Goal: Book appointment/travel/reservation

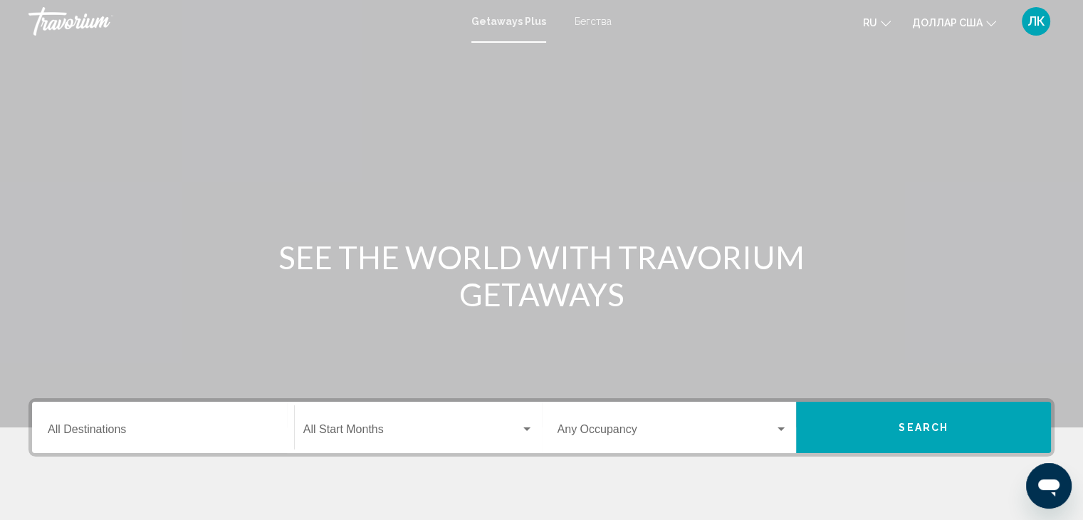
click at [963, 118] on div "Основное содержание" at bounding box center [541, 213] width 1083 height 427
click at [586, 21] on font "Бегства" at bounding box center [593, 21] width 37 height 11
click at [503, 22] on font "Getaways Plus" at bounding box center [506, 21] width 67 height 11
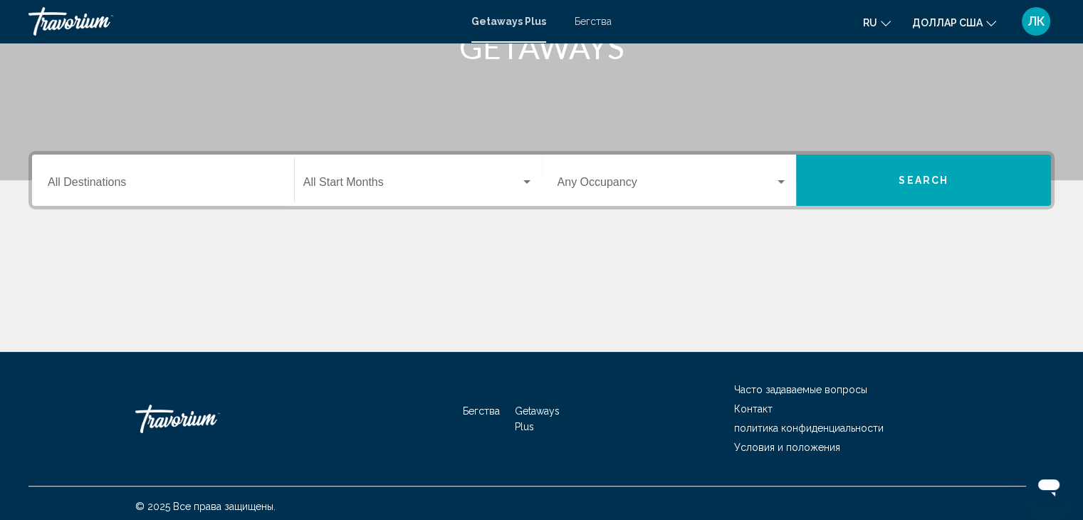
scroll to position [254, 0]
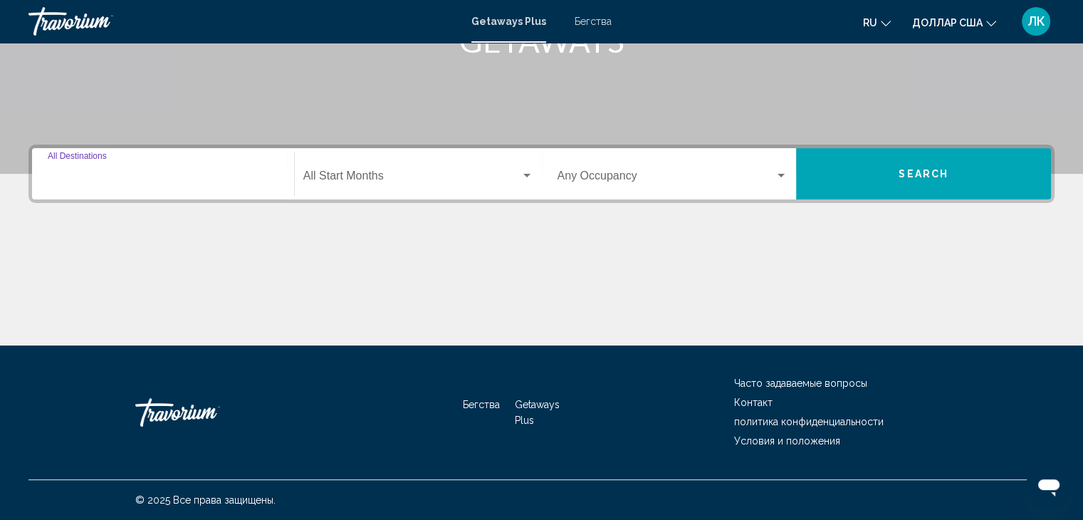
click at [245, 173] on input "Destination All Destinations" at bounding box center [163, 178] width 231 height 13
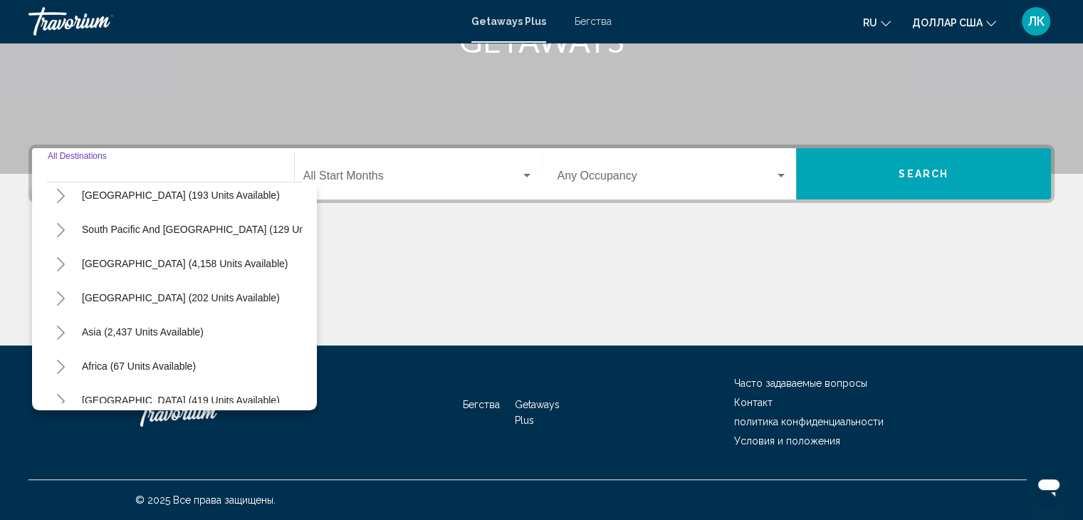
scroll to position [241, 0]
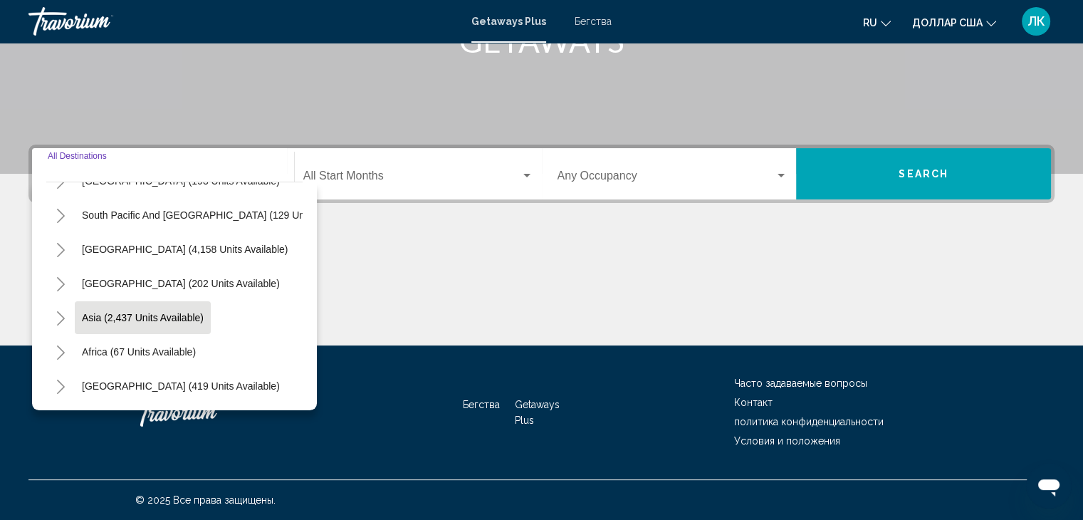
click at [127, 312] on span "Asia (2,437 units available)" at bounding box center [143, 317] width 122 height 11
type input "**********"
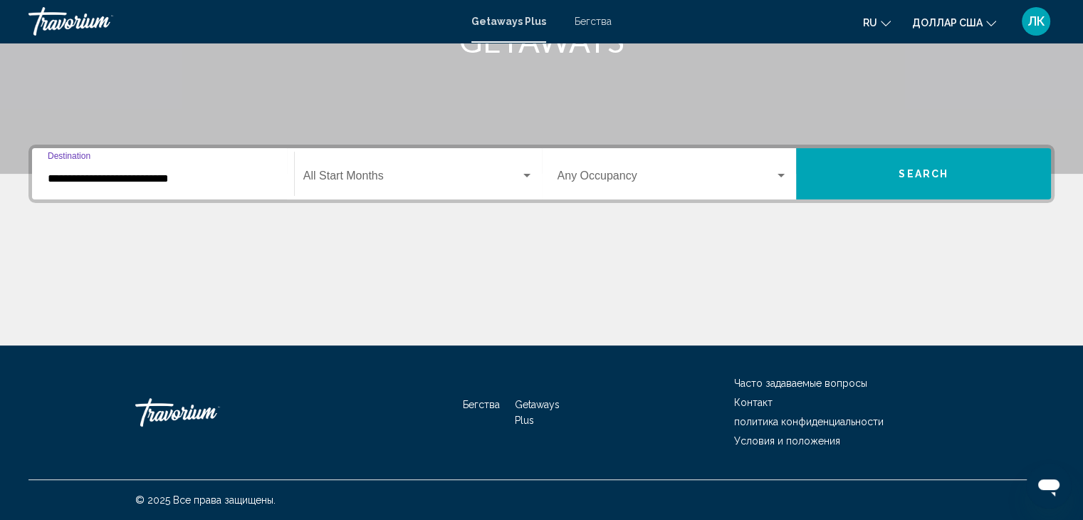
click at [398, 183] on span "Search widget" at bounding box center [411, 178] width 217 height 13
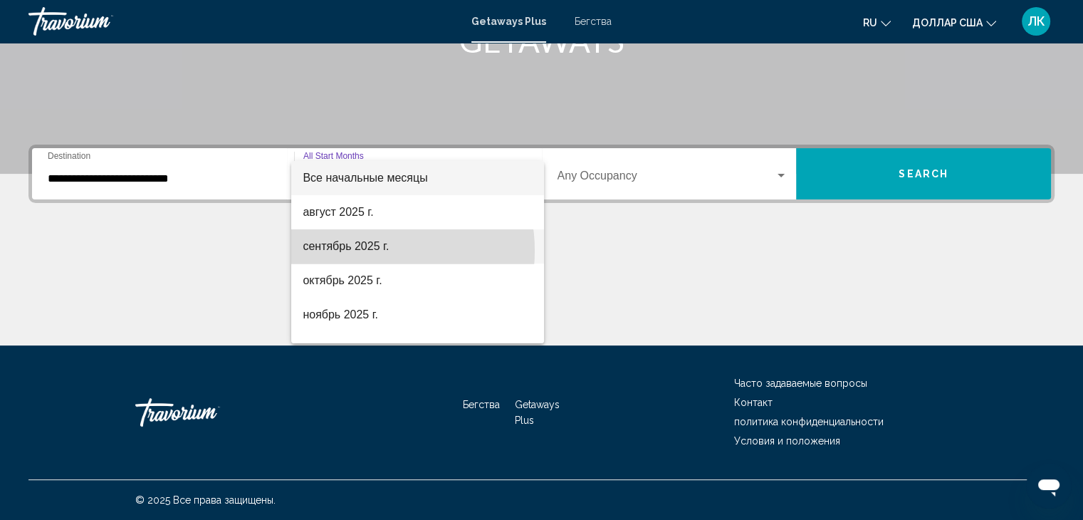
click at [362, 251] on font "сентябрь 2025 г." at bounding box center [346, 246] width 86 height 12
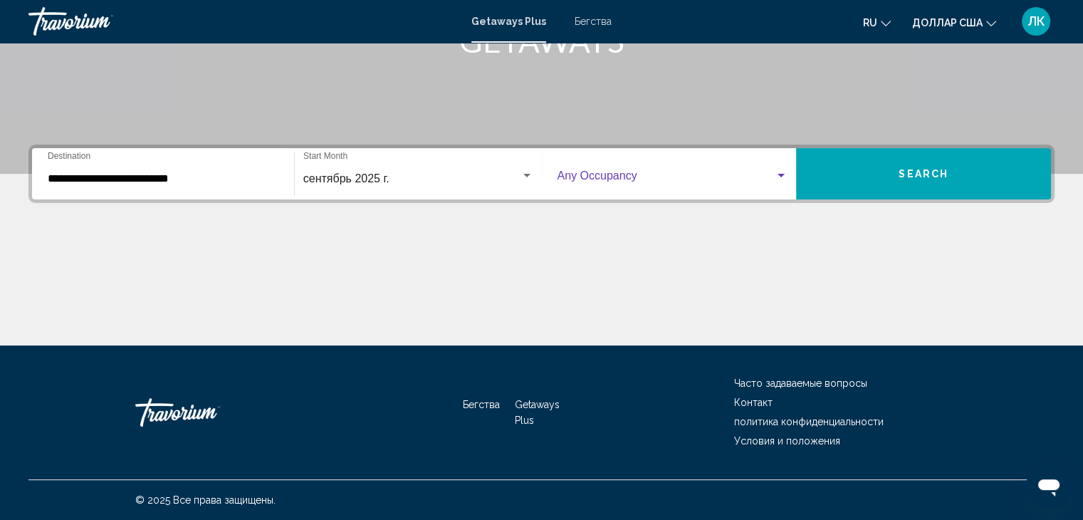
click at [673, 175] on span "Search widget" at bounding box center [667, 178] width 218 height 13
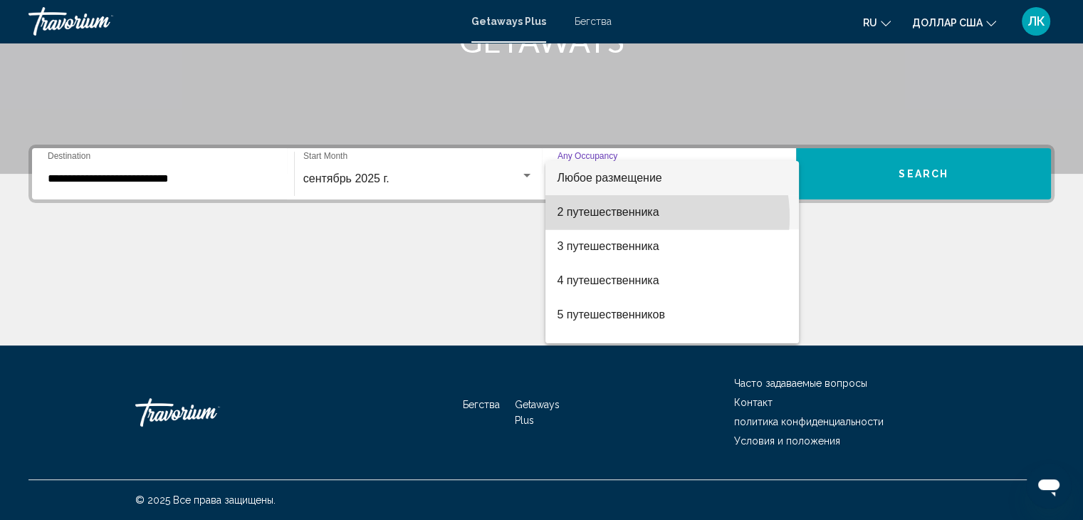
click at [627, 217] on font "2 путешественника" at bounding box center [608, 212] width 102 height 12
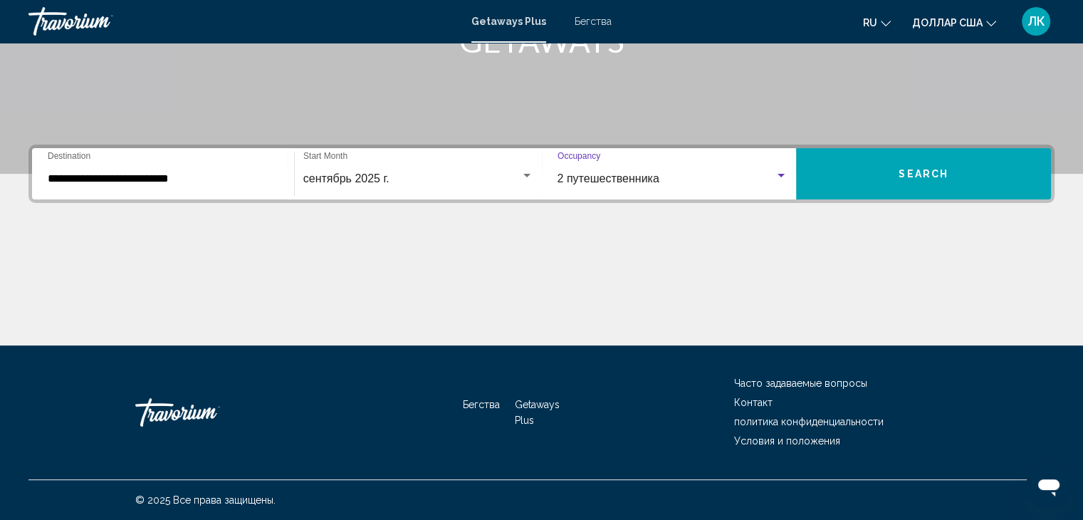
click at [894, 177] on button "Search" at bounding box center [923, 173] width 255 height 51
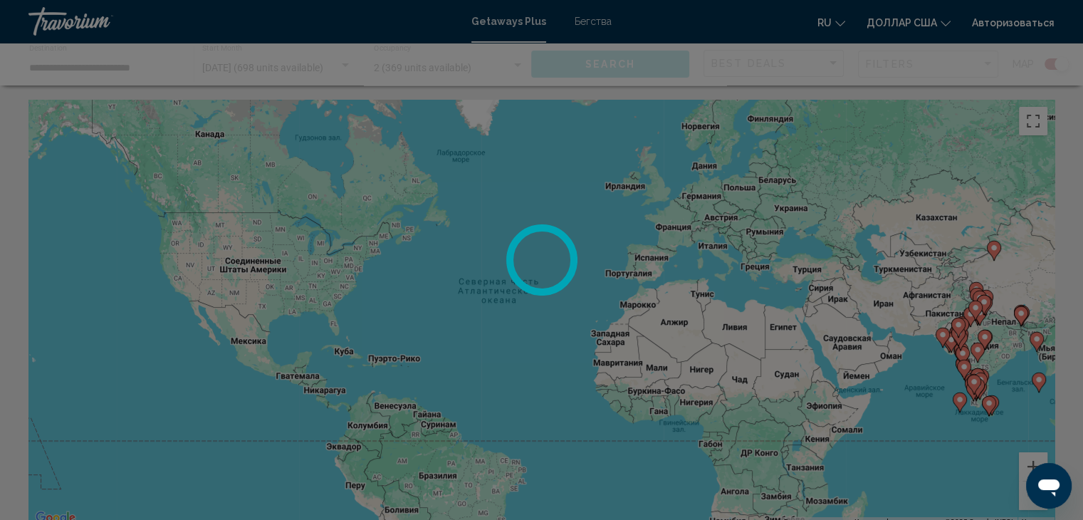
drag, startPoint x: 926, startPoint y: 357, endPoint x: 642, endPoint y: 291, distance: 292.4
click at [642, 291] on div at bounding box center [541, 260] width 1083 height 520
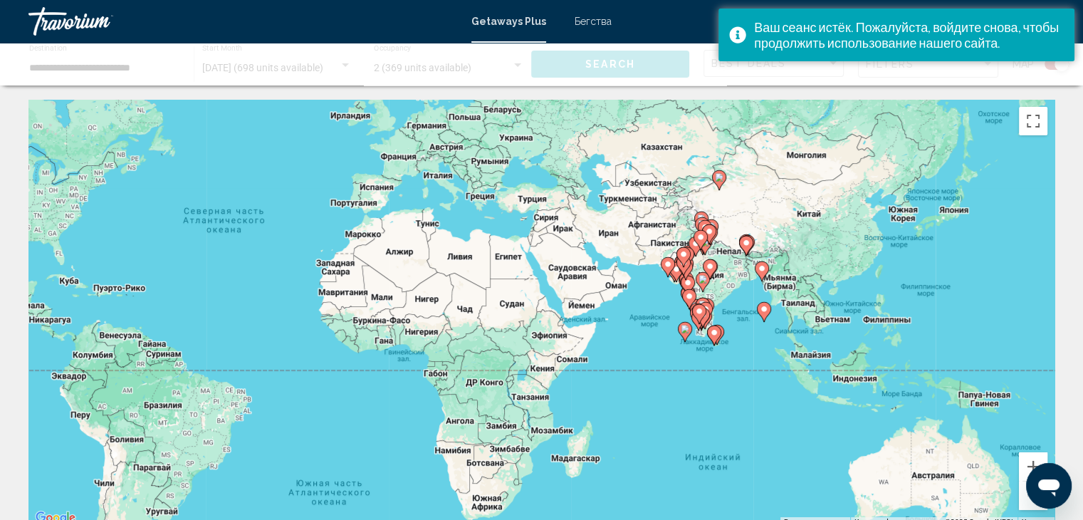
drag, startPoint x: 866, startPoint y: 370, endPoint x: 530, endPoint y: 300, distance: 343.4
click at [530, 300] on div "Чтобы активировать перетаскивание с помощью клавиатуры, нажмите Alt + Ввод. Пос…" at bounding box center [541, 313] width 1026 height 427
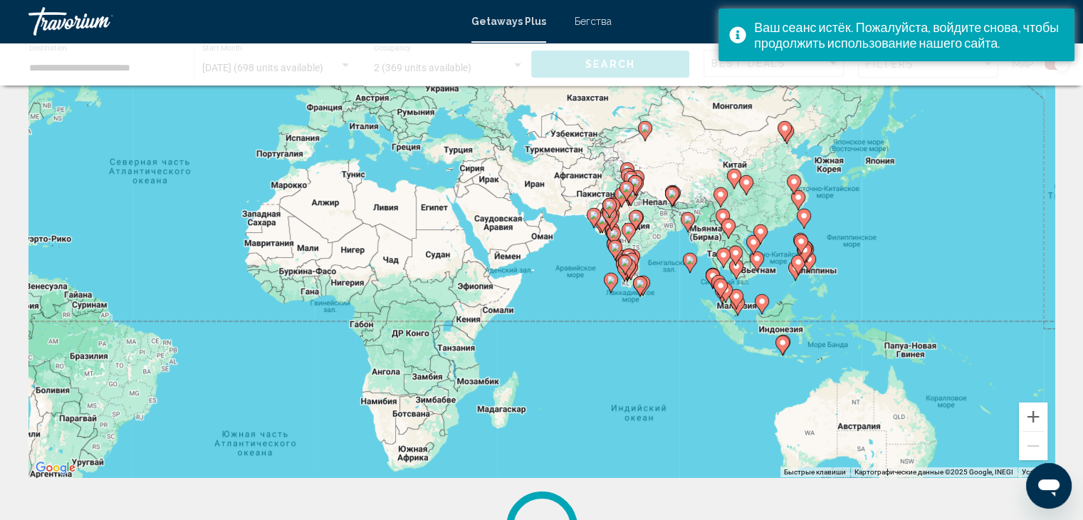
scroll to position [71, 0]
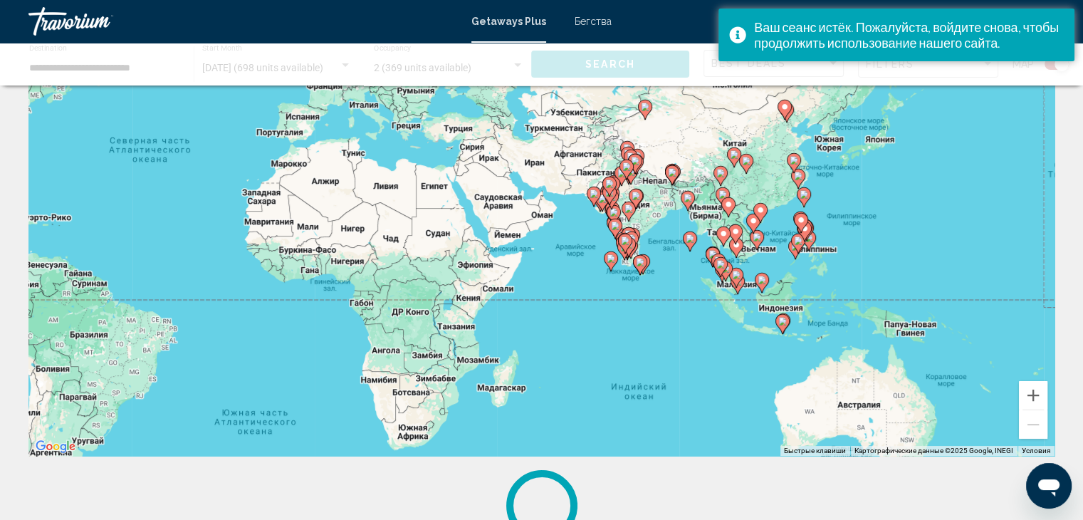
click at [746, 268] on div "Чтобы активировать перетаскивание с помощью клавиатуры, нажмите Alt + Ввод. Пос…" at bounding box center [541, 241] width 1026 height 427
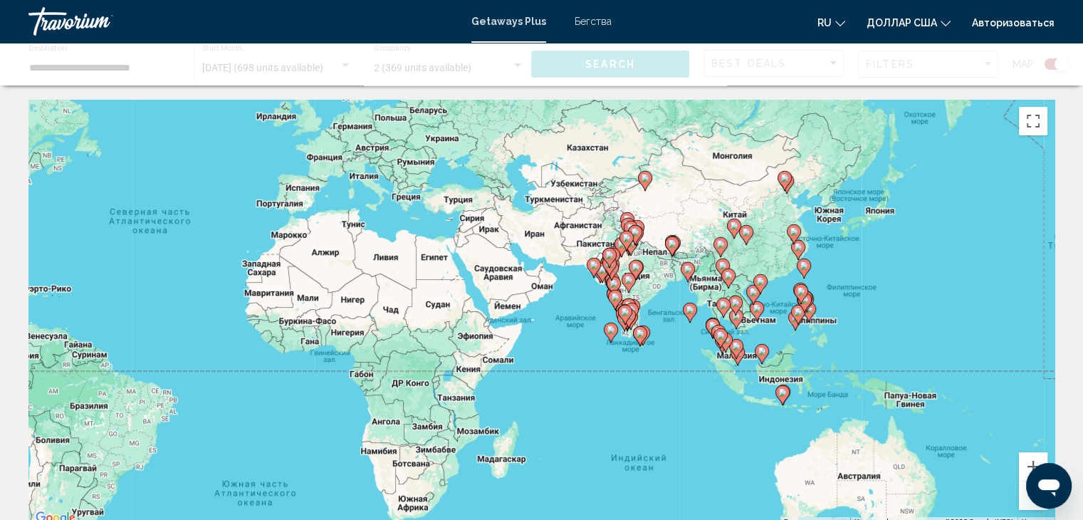
click at [761, 357] on icon "Основное содержание" at bounding box center [761, 354] width 13 height 19
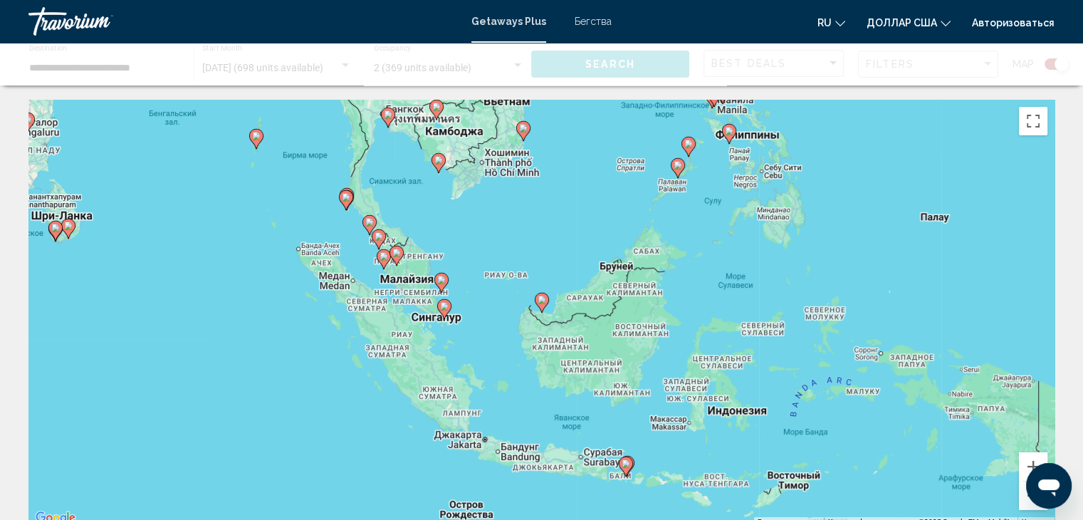
click at [548, 308] on gmp-advanced-marker "Основное содержание" at bounding box center [542, 302] width 14 height 21
type input "**********"
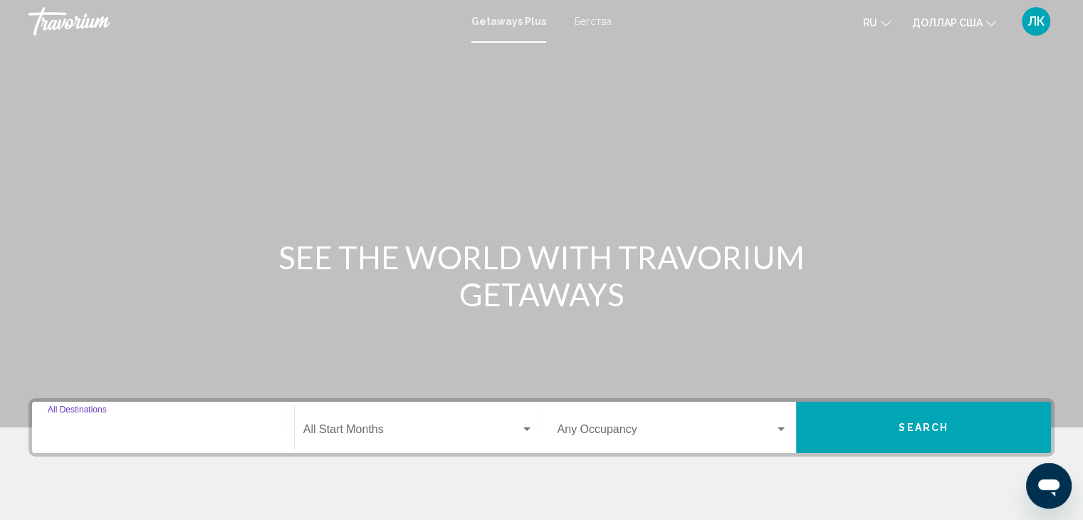
click at [137, 428] on input "Destination All Destinations" at bounding box center [163, 432] width 231 height 13
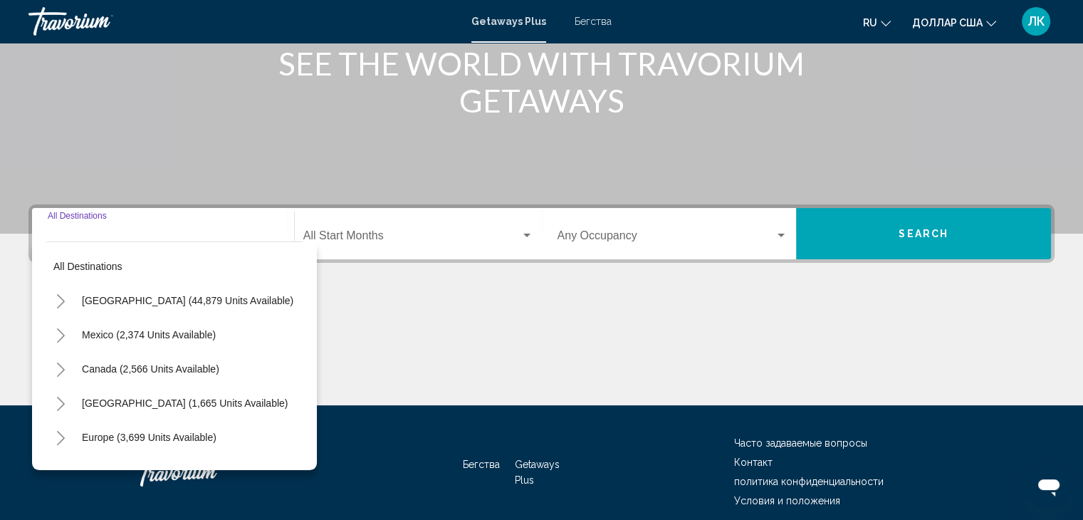
scroll to position [254, 0]
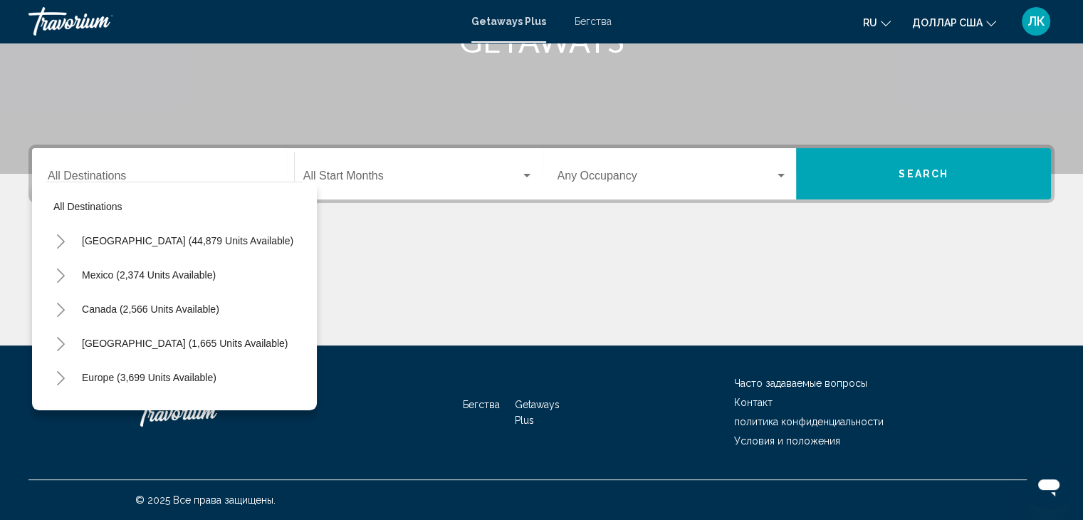
drag, startPoint x: 302, startPoint y: 249, endPoint x: 299, endPoint y: 283, distance: 34.3
click at [299, 283] on div "All destinations [GEOGRAPHIC_DATA] (44,879 units available) [GEOGRAPHIC_DATA] (…" at bounding box center [174, 296] width 285 height 229
click at [432, 176] on span "Виджет поиска" at bounding box center [411, 178] width 217 height 13
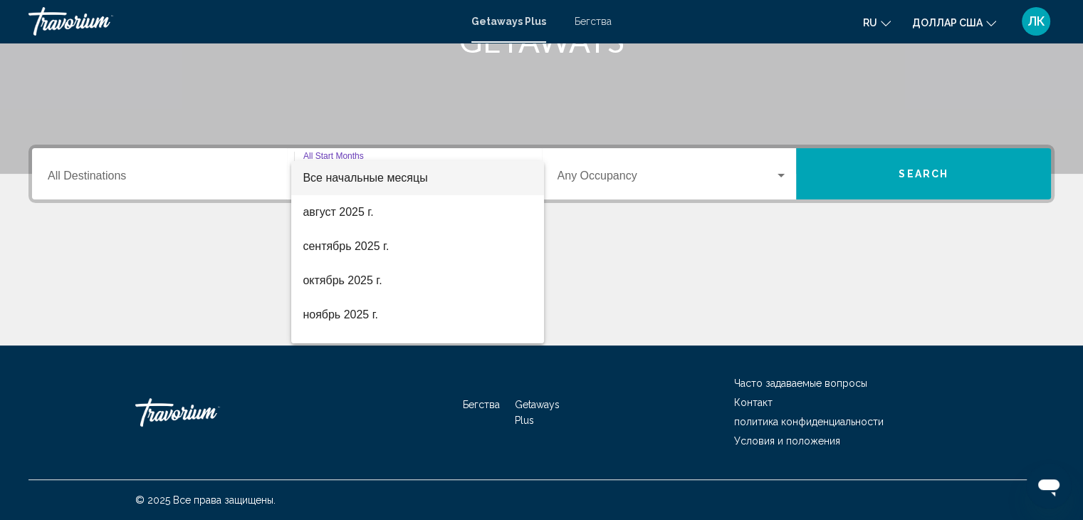
click at [633, 183] on div at bounding box center [541, 260] width 1083 height 520
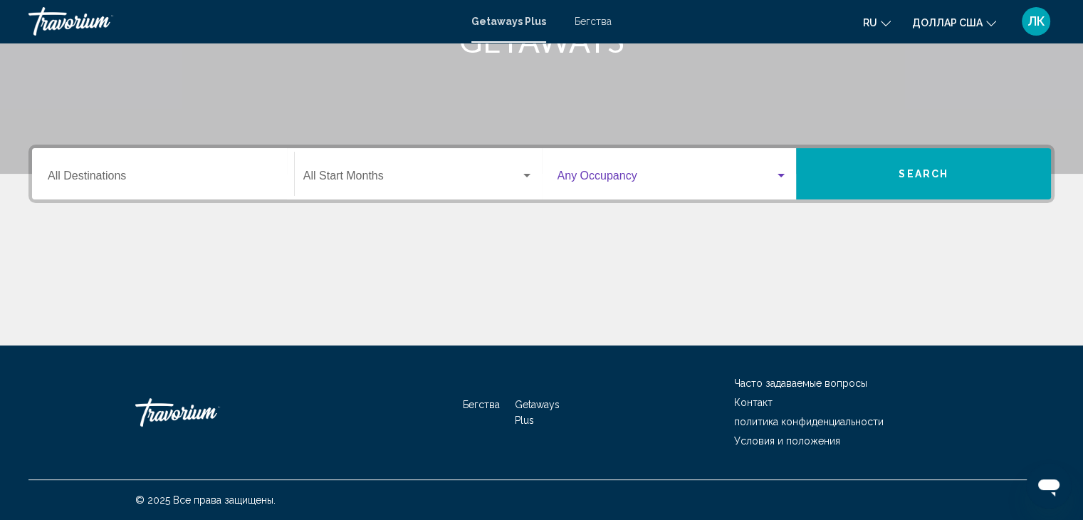
click at [735, 181] on span "Виджет поиска" at bounding box center [667, 178] width 218 height 13
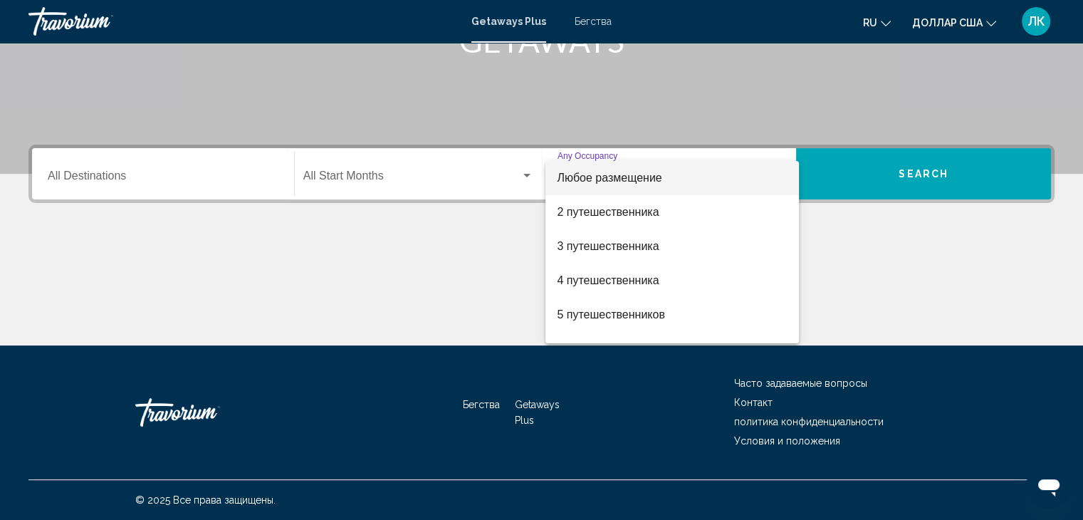
click at [892, 268] on div at bounding box center [541, 260] width 1083 height 520
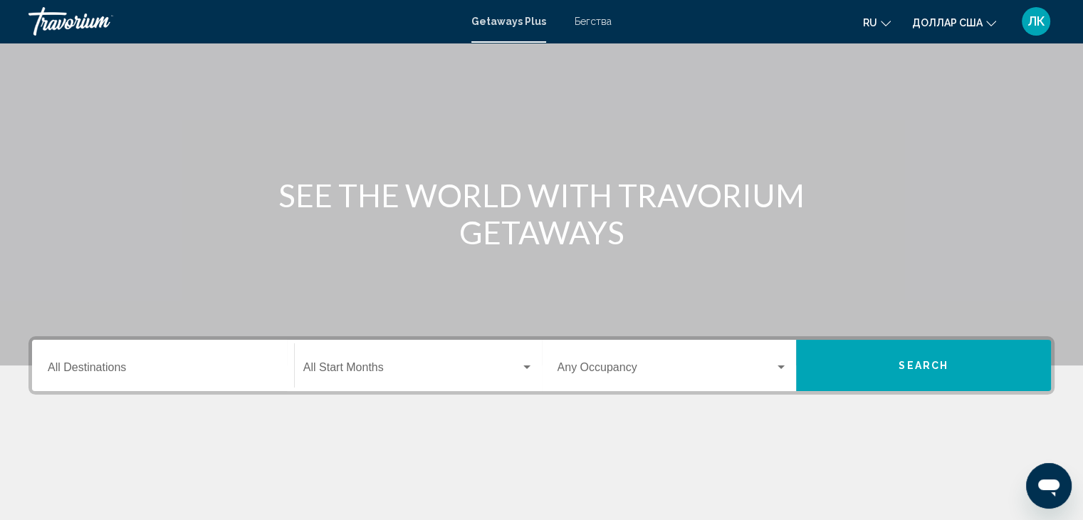
scroll to position [0, 0]
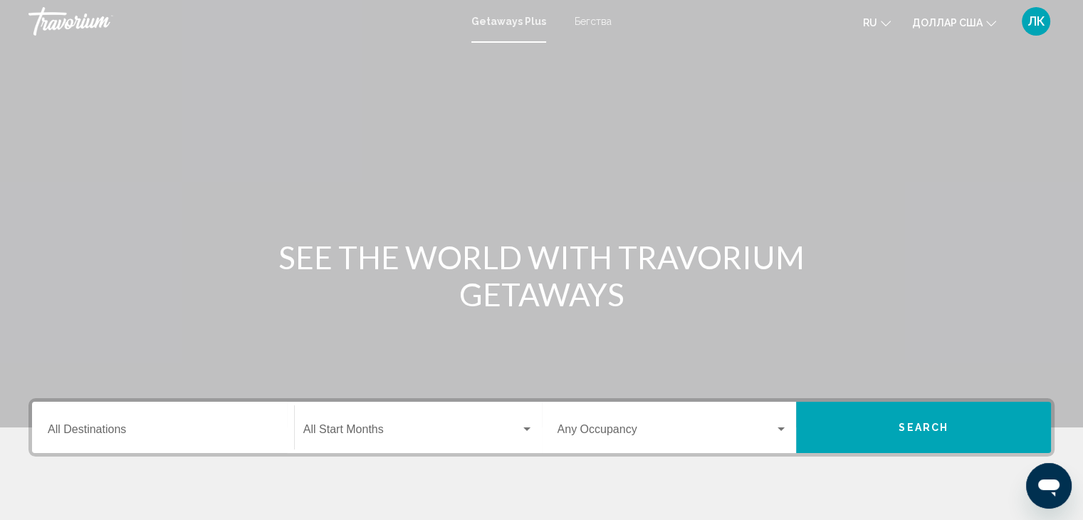
click at [590, 20] on font "Бегства" at bounding box center [593, 21] width 37 height 11
click at [162, 428] on input "Destination All Destinations" at bounding box center [163, 432] width 231 height 13
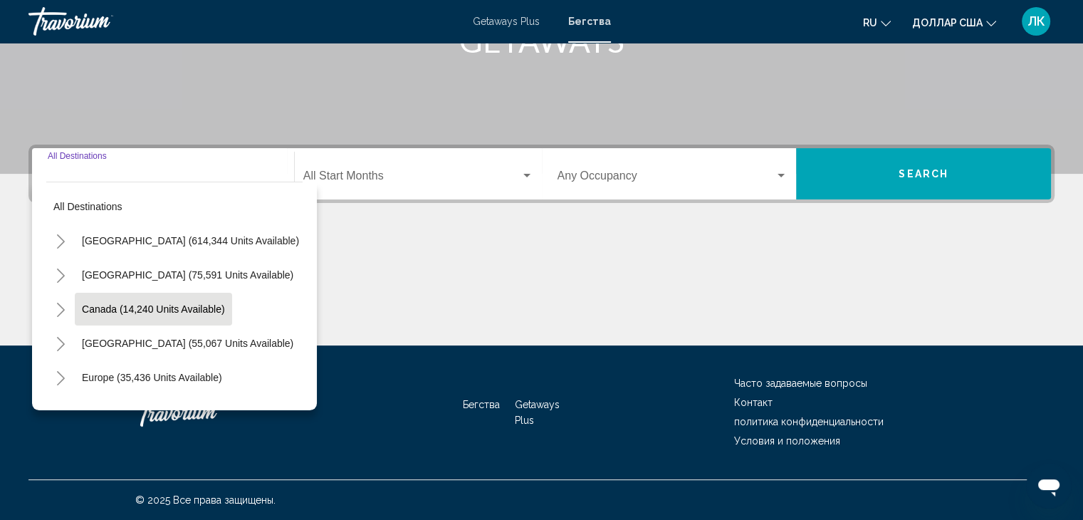
scroll to position [71, 0]
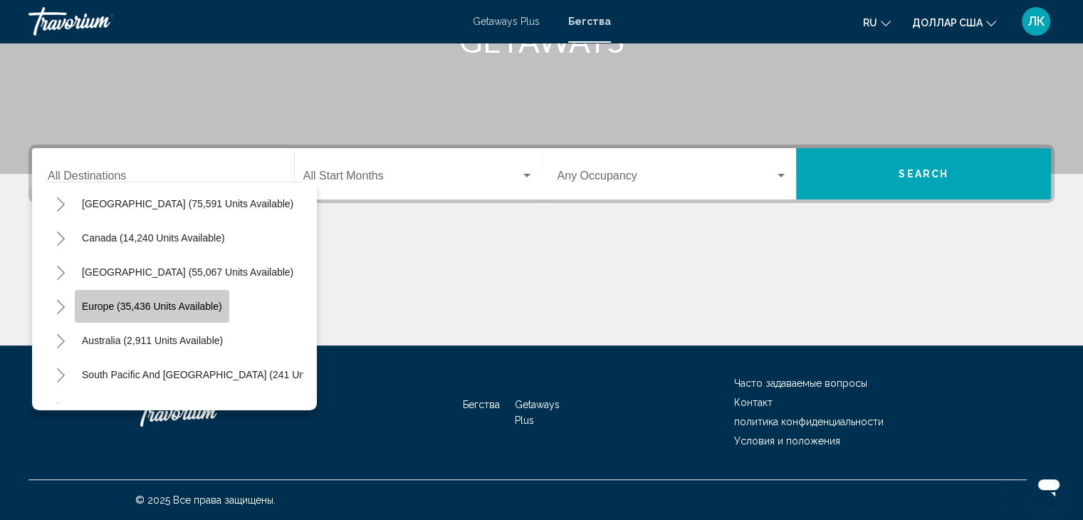
click at [157, 308] on span "Europe (35,436 units available)" at bounding box center [152, 306] width 140 height 11
type input "**********"
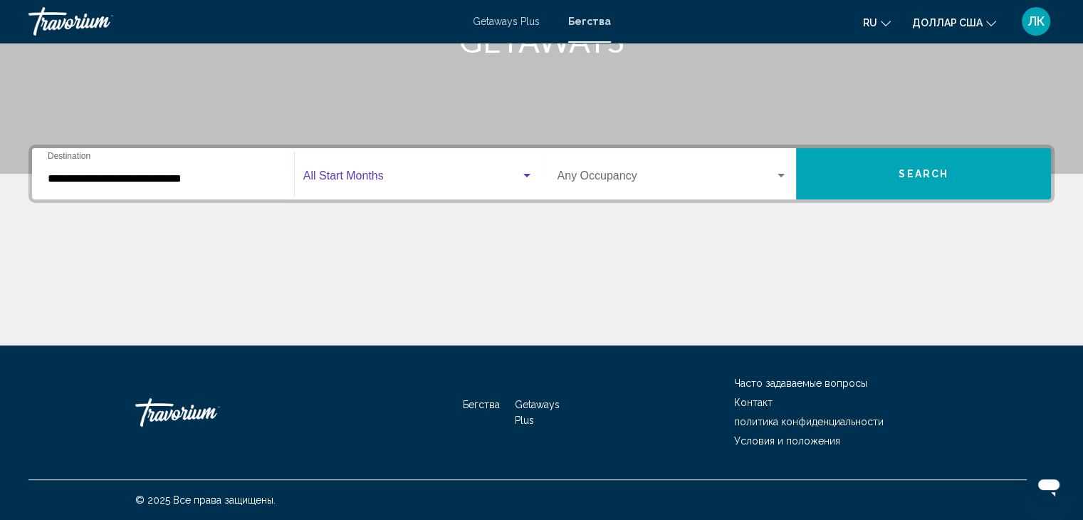
click at [352, 177] on span "Search widget" at bounding box center [411, 178] width 217 height 13
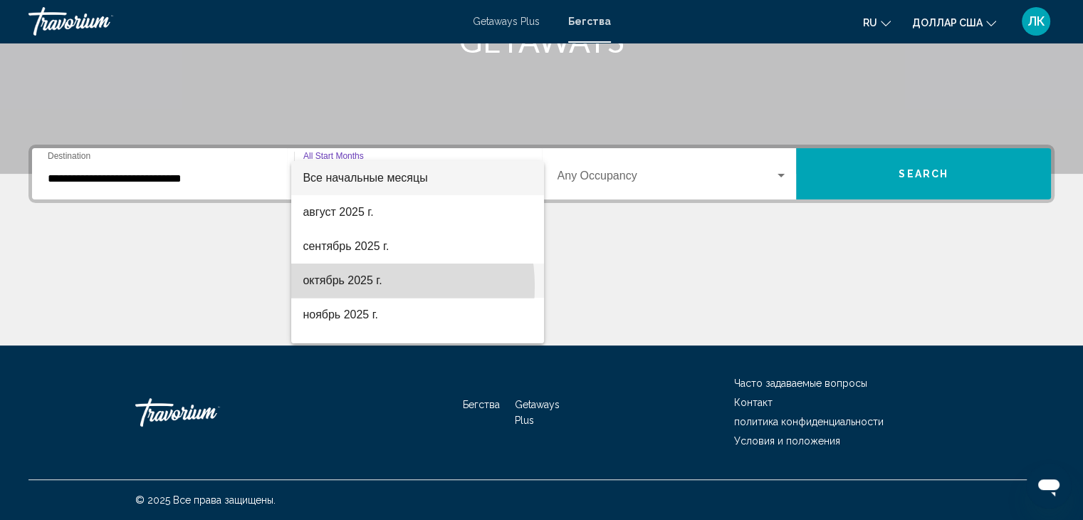
click at [350, 286] on font "октябрь 2025 г." at bounding box center [342, 280] width 79 height 12
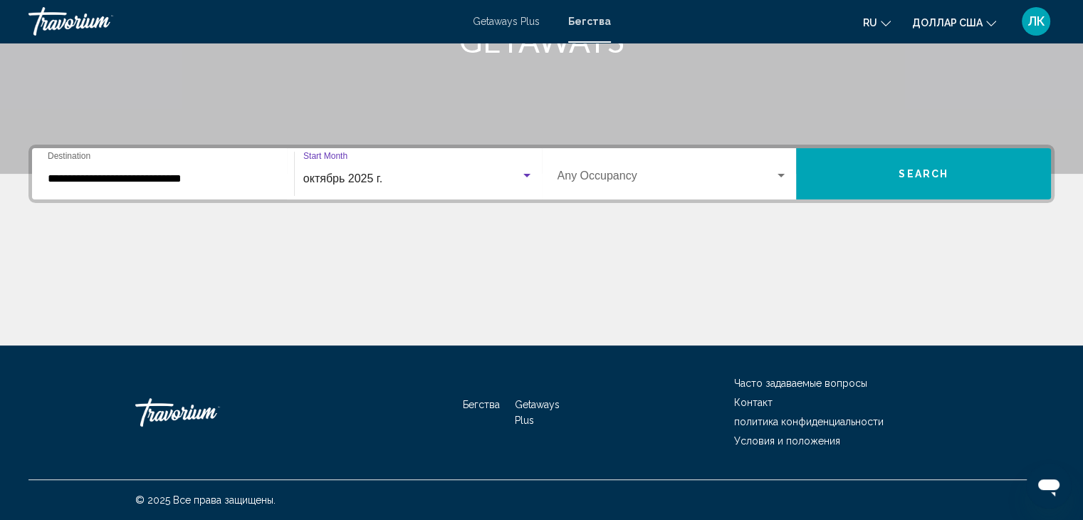
click at [610, 179] on span "Search widget" at bounding box center [667, 178] width 218 height 13
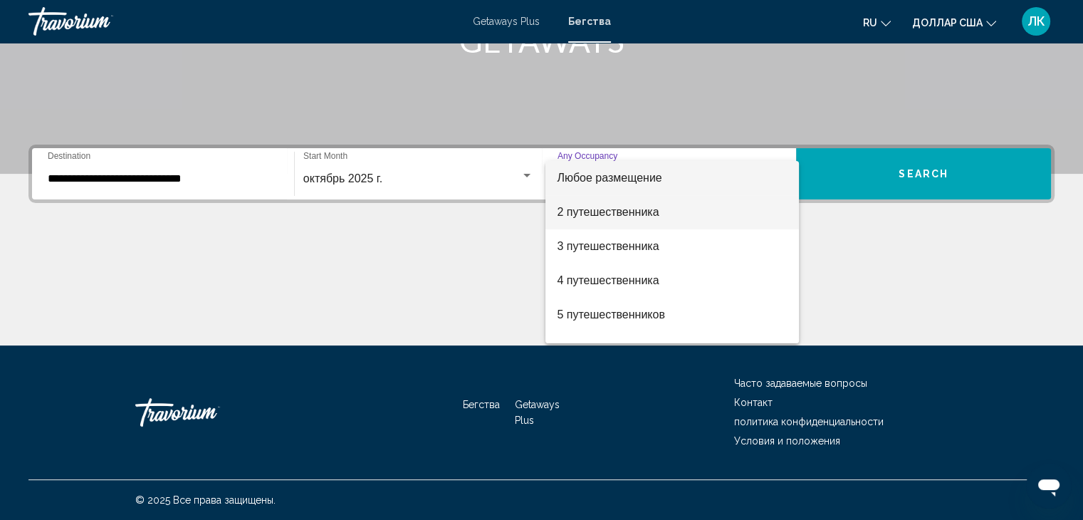
click at [605, 214] on font "2 путешественника" at bounding box center [608, 212] width 102 height 12
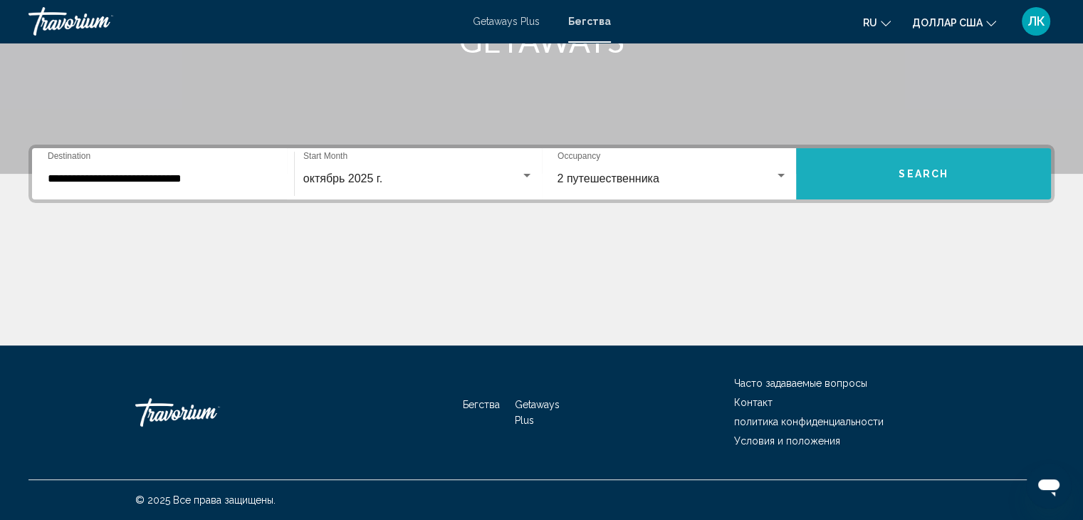
click at [902, 178] on span "Search" at bounding box center [924, 174] width 50 height 11
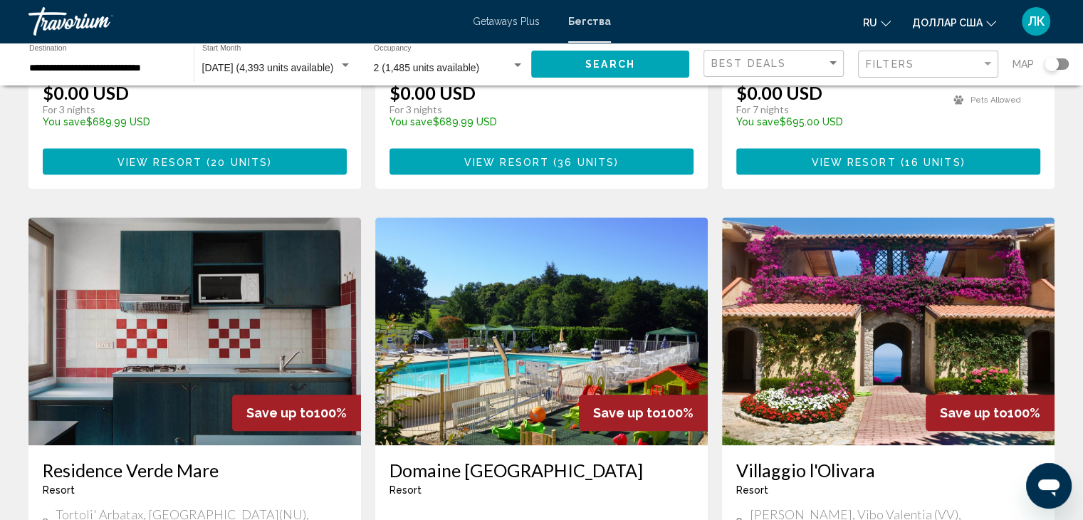
scroll to position [1465, 0]
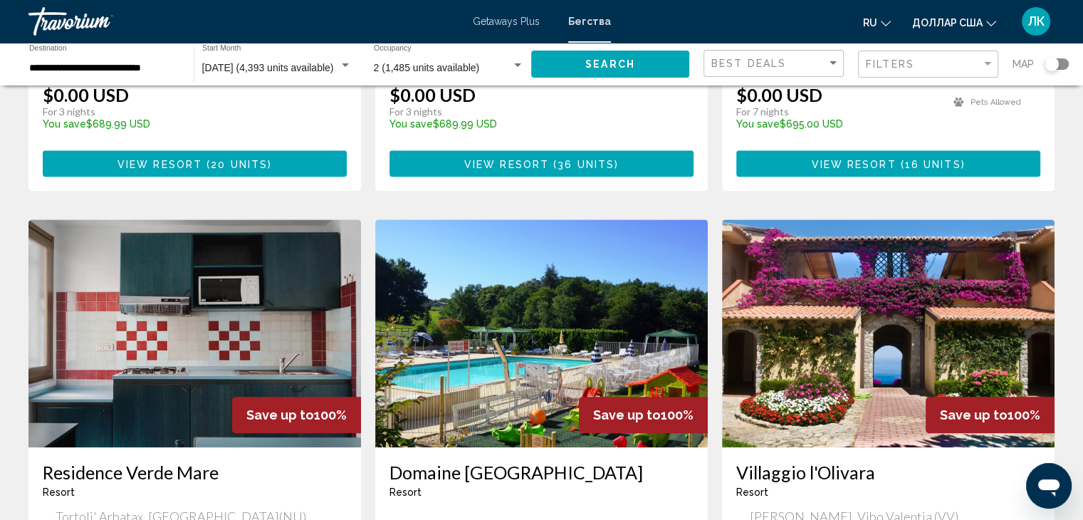
click at [798, 344] on img "Основное содержание" at bounding box center [888, 333] width 333 height 228
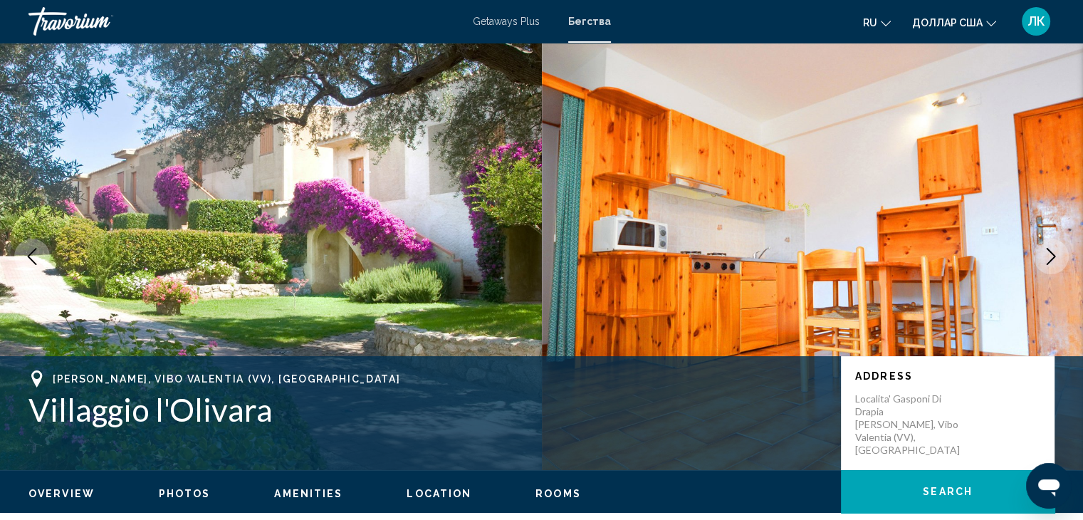
click at [770, 260] on img "Основное содержание" at bounding box center [813, 256] width 542 height 427
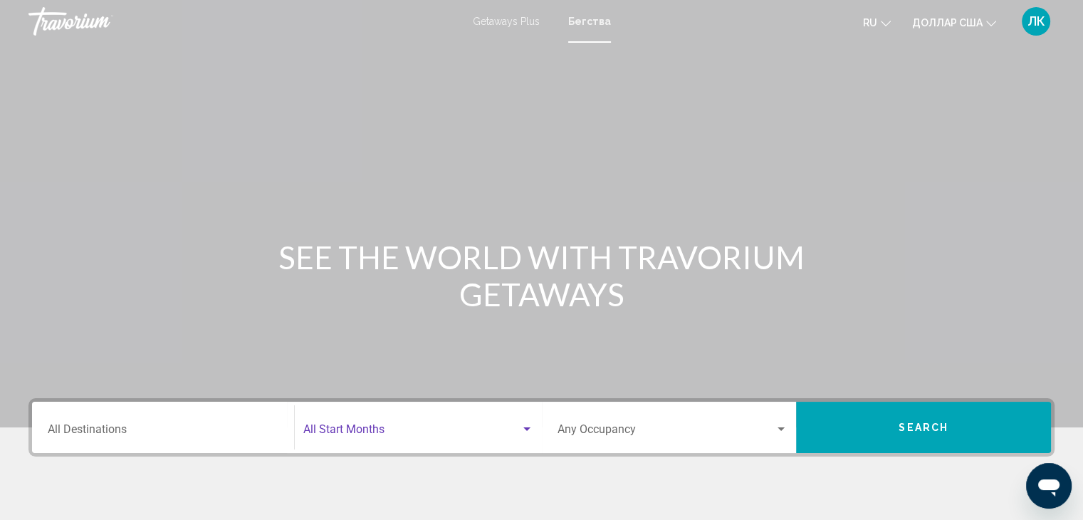
click at [359, 432] on span "Search widget" at bounding box center [411, 432] width 217 height 13
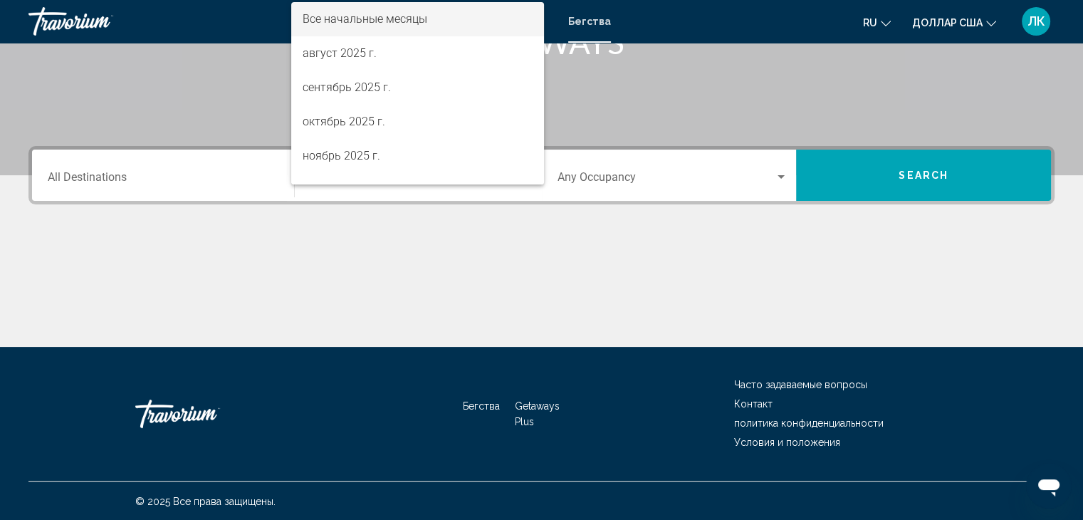
scroll to position [254, 0]
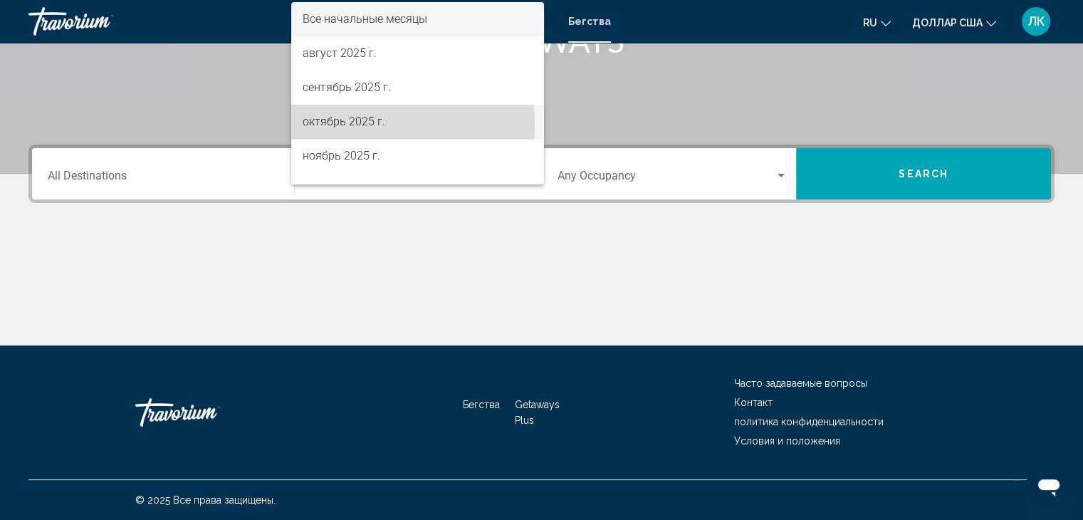
click at [334, 125] on font "октябрь 2025 г." at bounding box center [344, 122] width 83 height 14
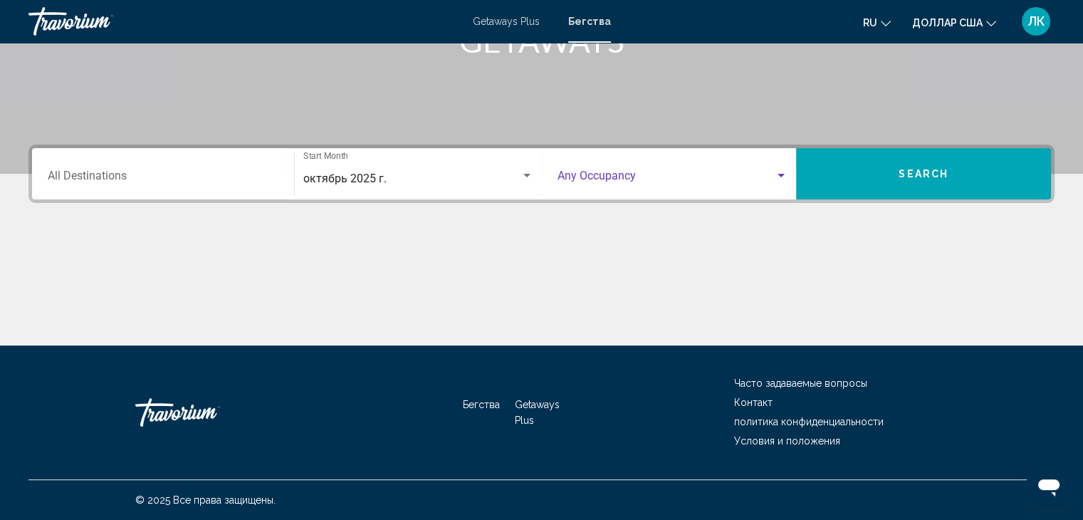
click at [625, 183] on span "Search widget" at bounding box center [667, 178] width 218 height 13
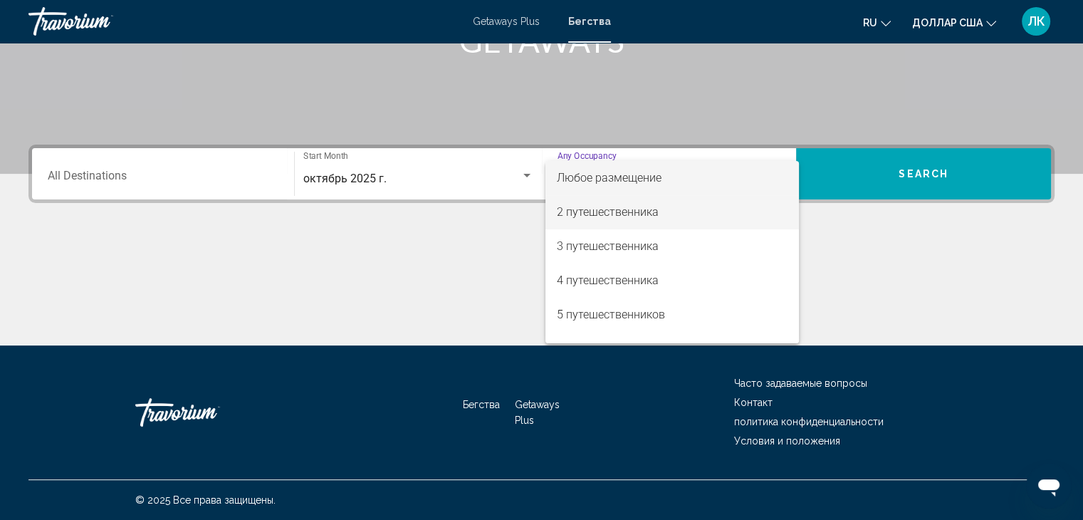
click at [599, 216] on font "2 путешественника" at bounding box center [608, 212] width 102 height 14
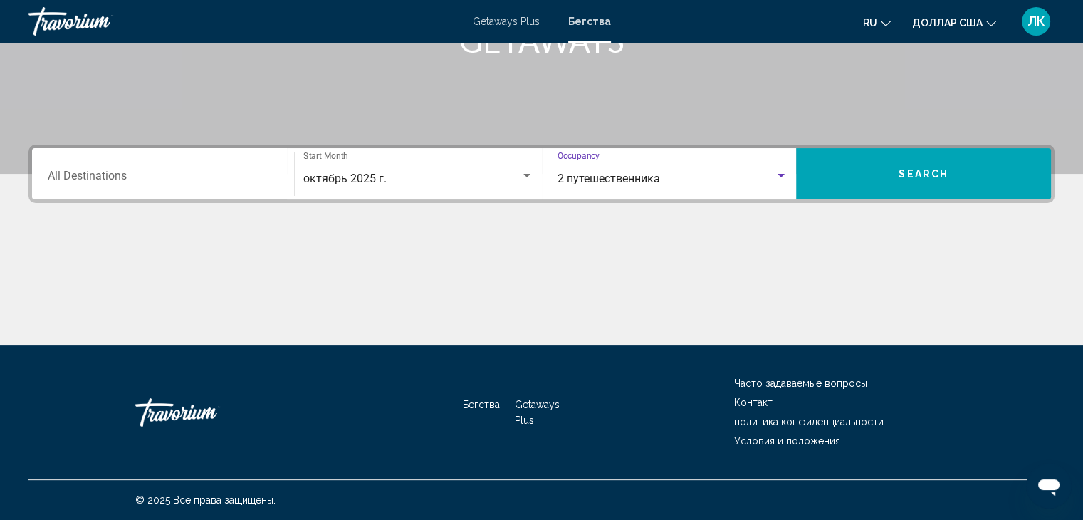
click at [916, 177] on span "Search" at bounding box center [924, 174] width 50 height 11
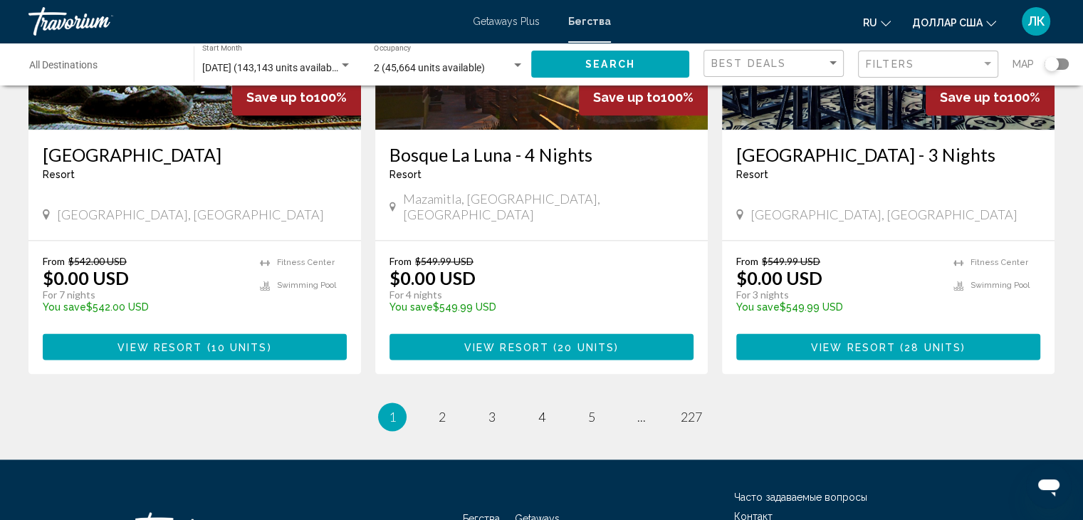
scroll to position [1843, 0]
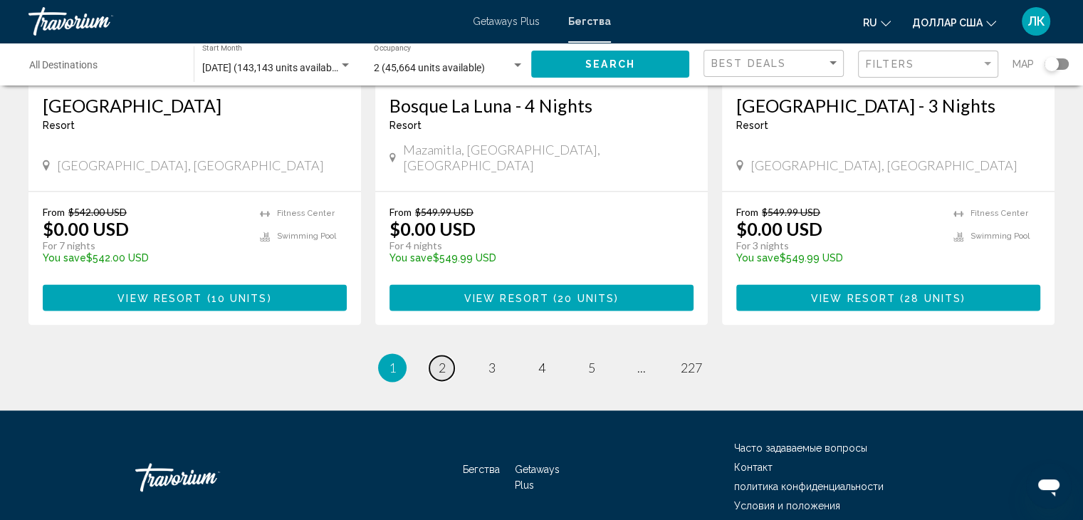
click at [441, 360] on span "2" at bounding box center [442, 368] width 7 height 16
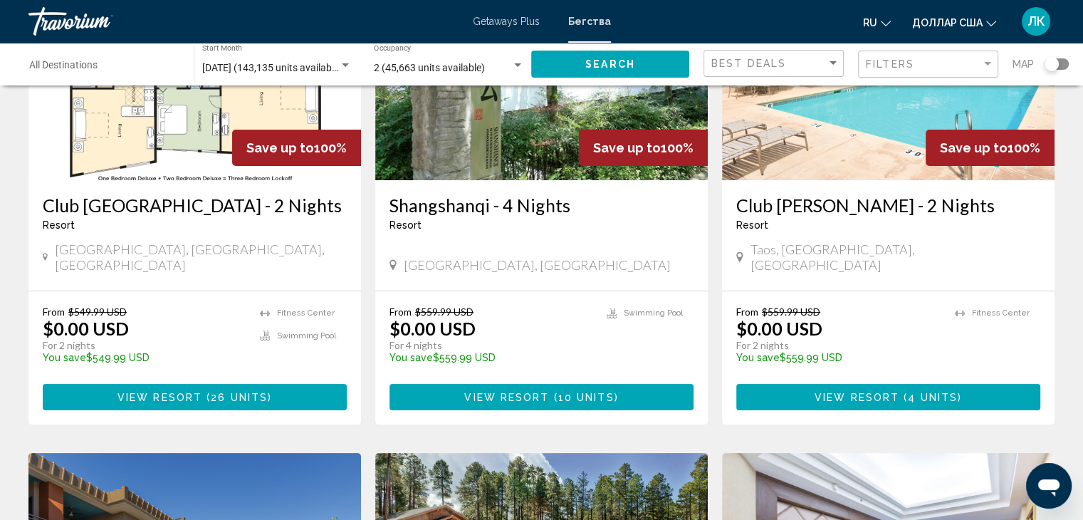
scroll to position [214, 0]
